Goal: Entertainment & Leisure: Consume media (video, audio)

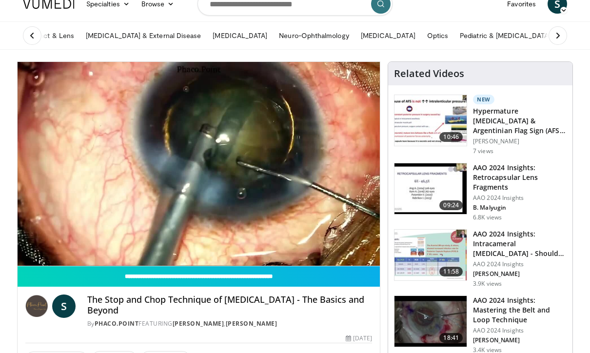
scroll to position [14, 0]
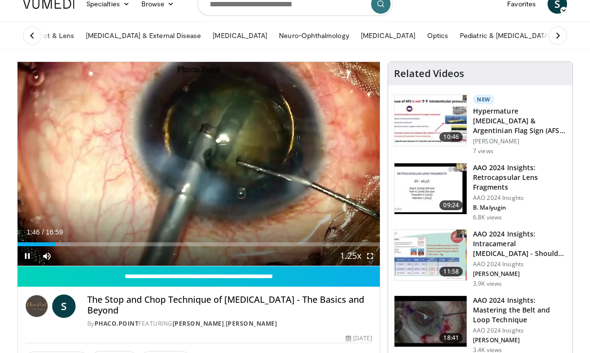
click at [198, 168] on icon "Video Player" at bounding box center [198, 163] width 27 height 27
